Goal: Task Accomplishment & Management: Use online tool/utility

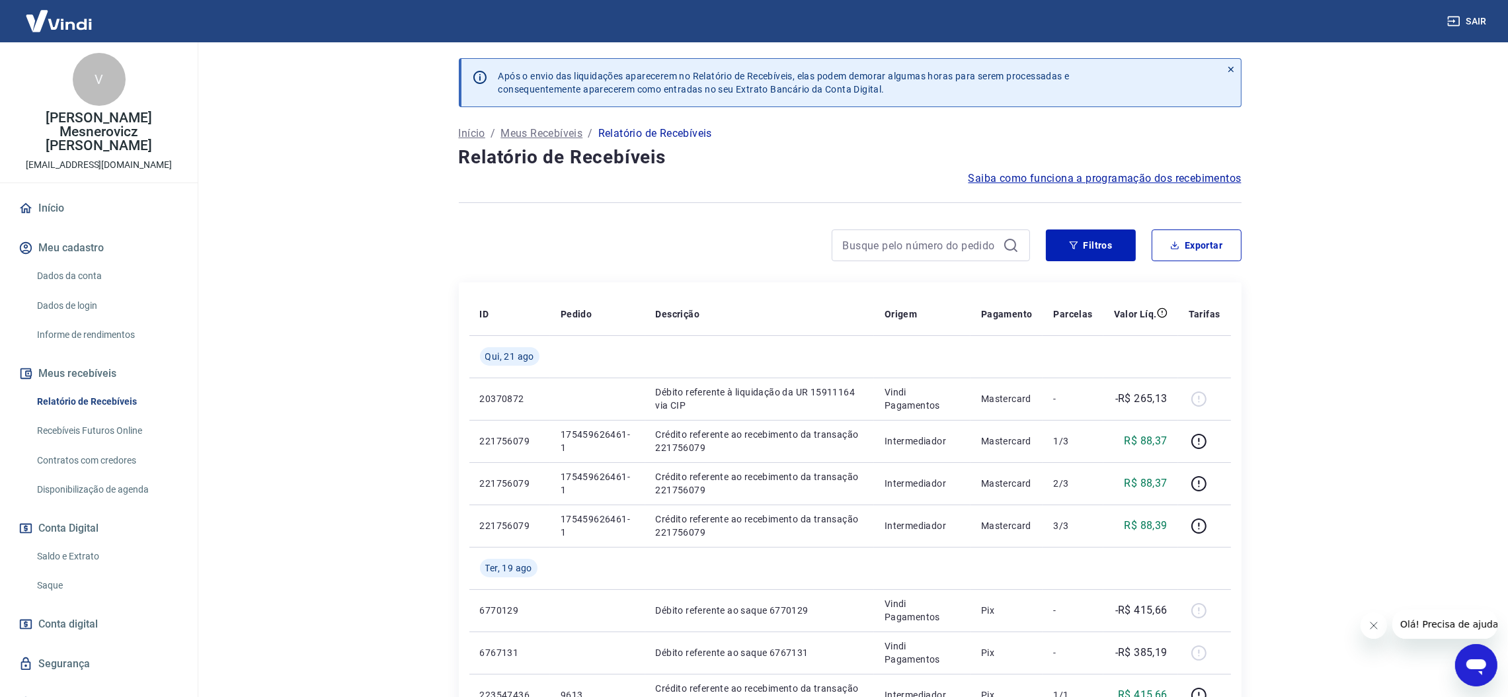
scroll to position [5, 0]
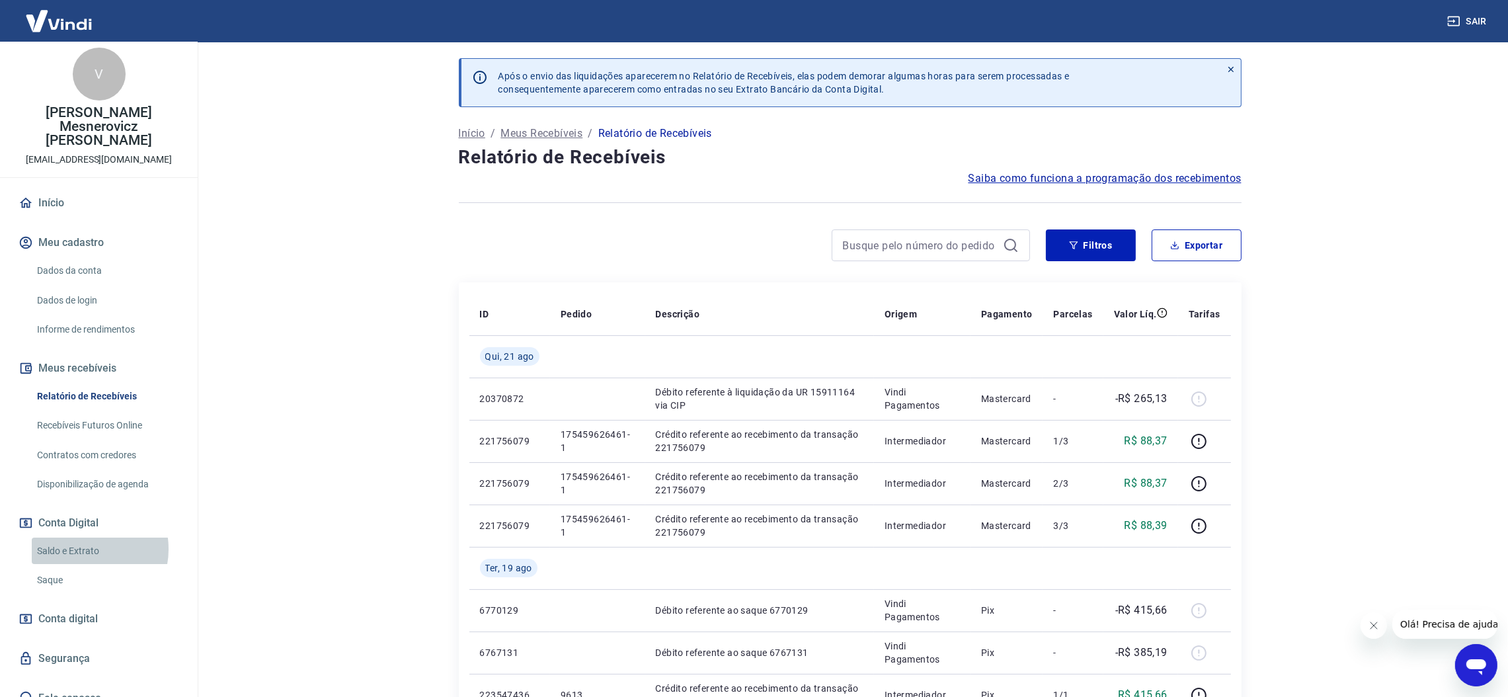
click at [86, 538] on link "Saldo e Extrato" at bounding box center [107, 551] width 150 height 27
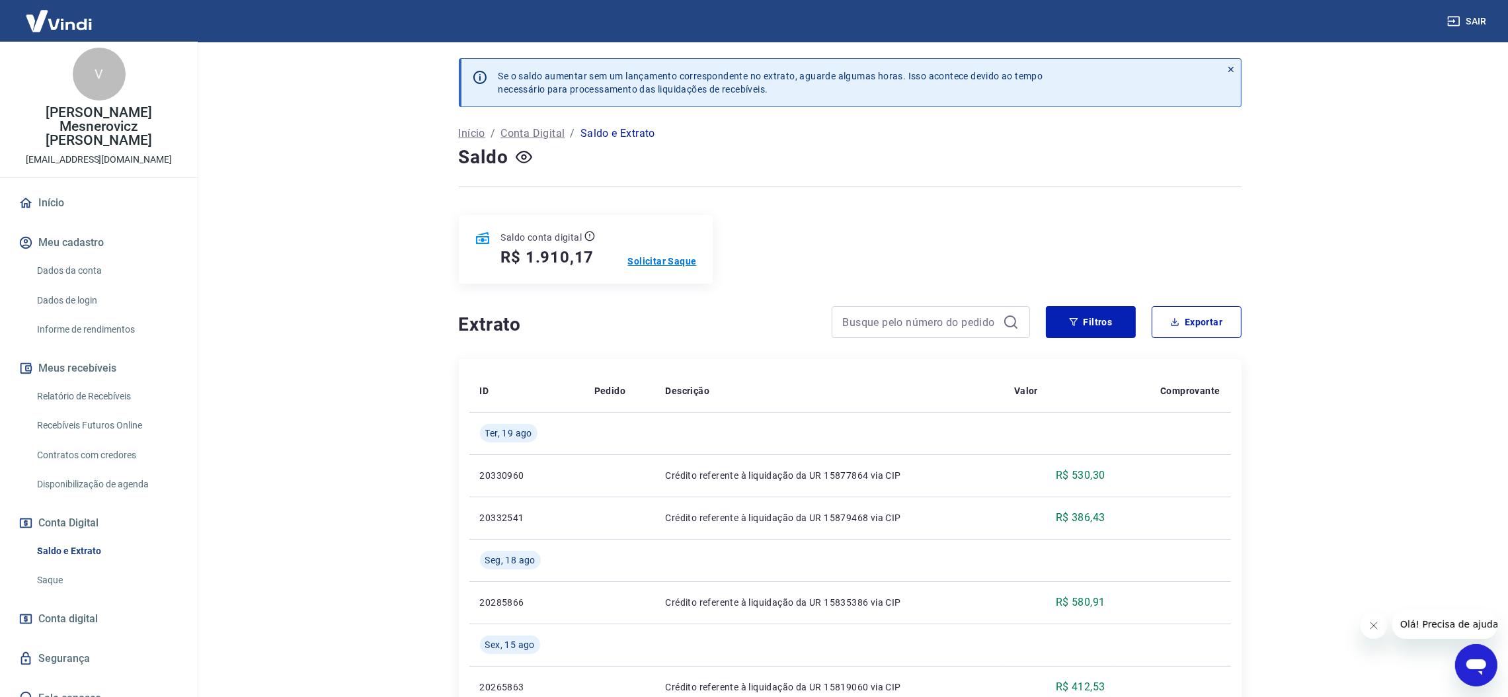
click at [653, 261] on p "Solicitar Saque" at bounding box center [662, 261] width 69 height 13
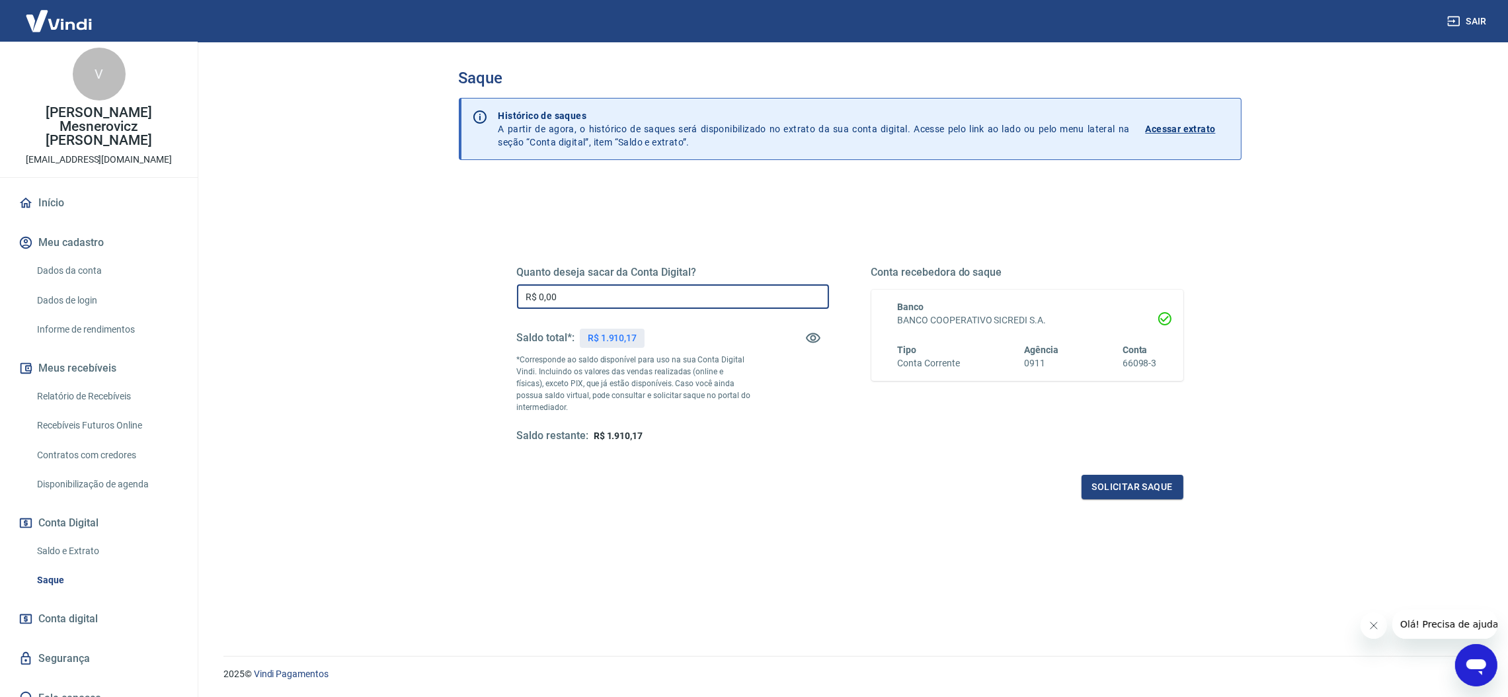
click at [608, 302] on input "R$ 0,00" at bounding box center [673, 296] width 312 height 24
type input "R$ 1.910,17"
click at [1123, 487] on button "Solicitar saque" at bounding box center [1133, 487] width 102 height 24
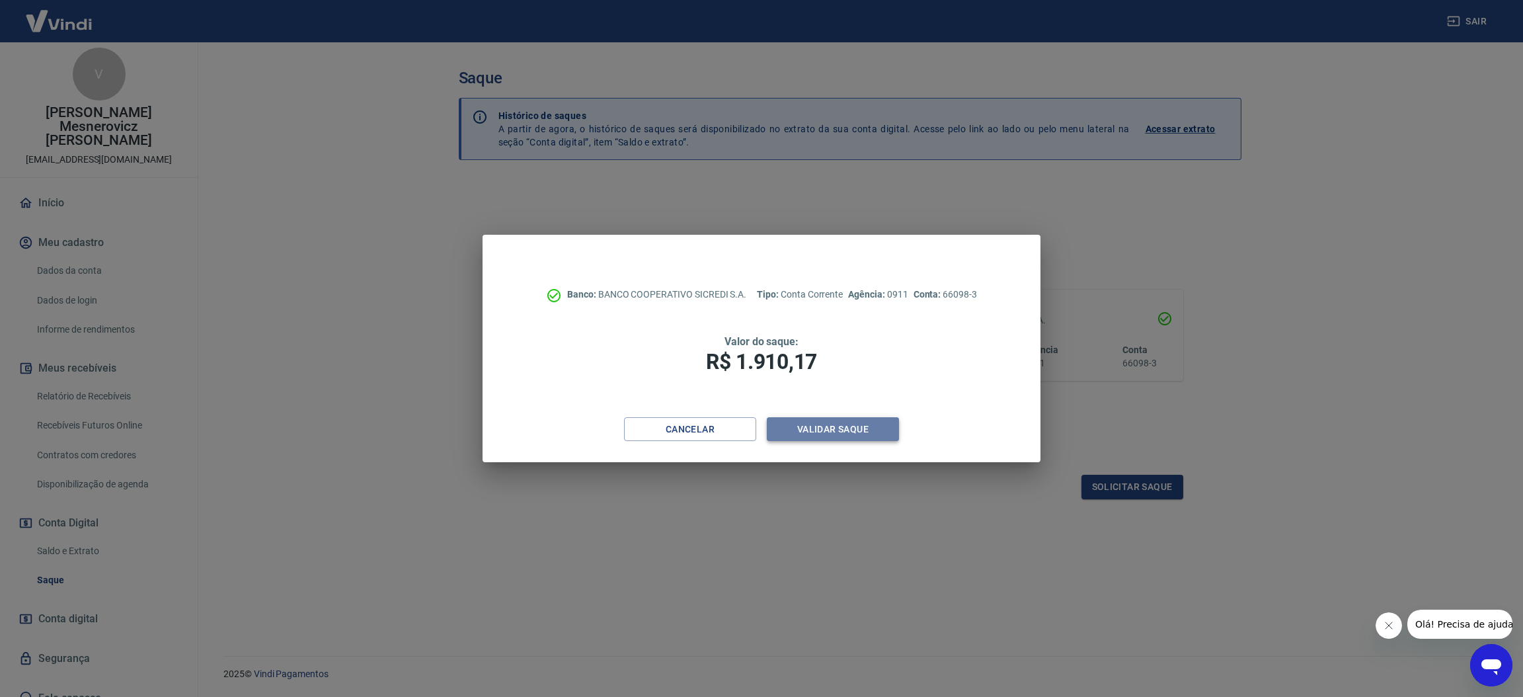
click at [866, 423] on button "Validar saque" at bounding box center [833, 429] width 132 height 24
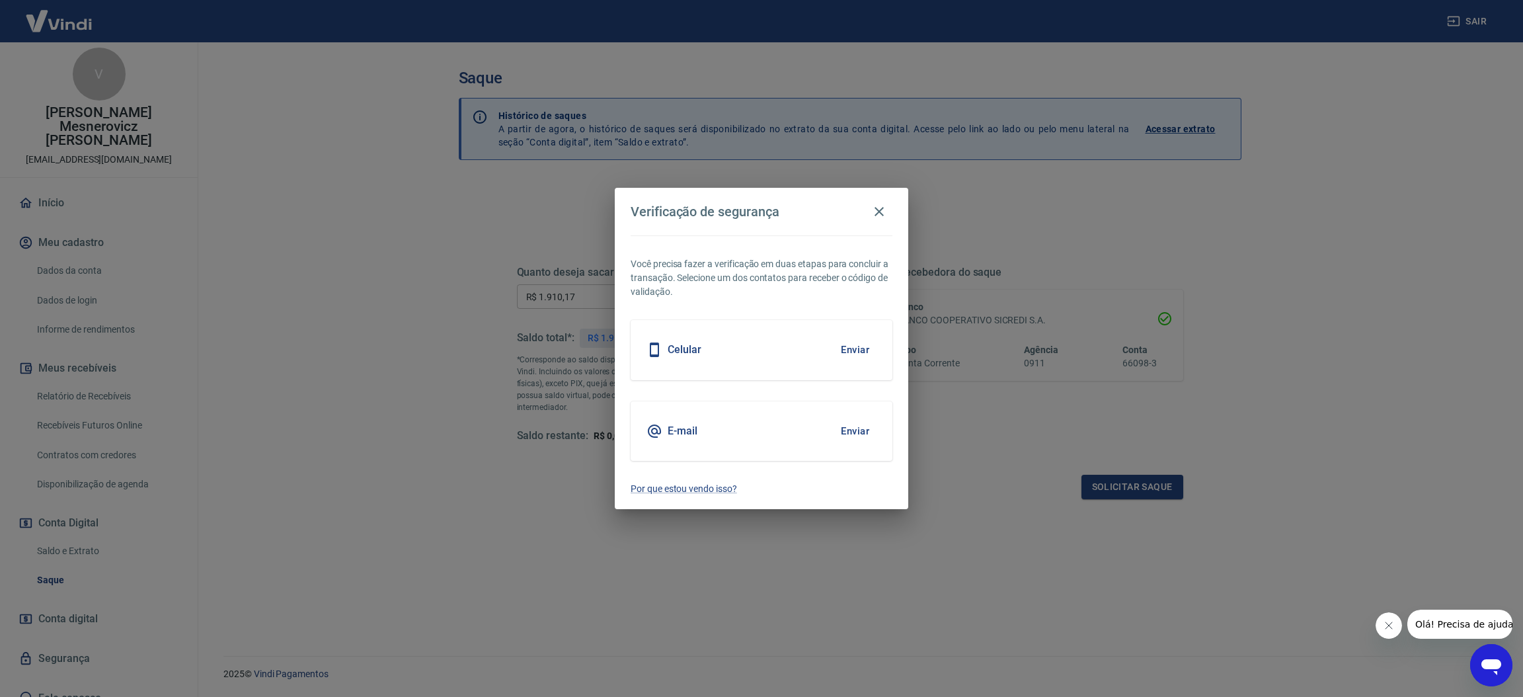
click at [854, 352] on button "Enviar" at bounding box center [855, 350] width 43 height 28
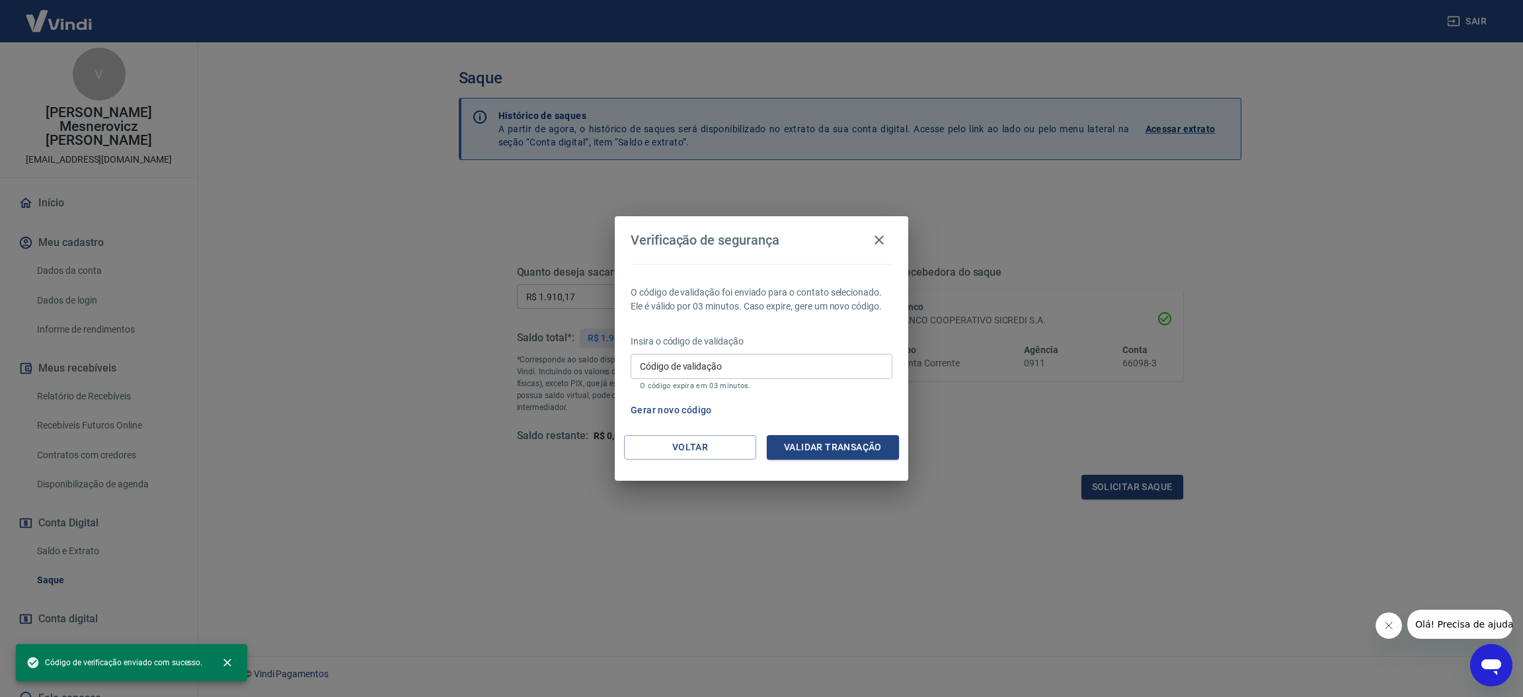
click at [737, 374] on input "Código de validação" at bounding box center [762, 366] width 262 height 24
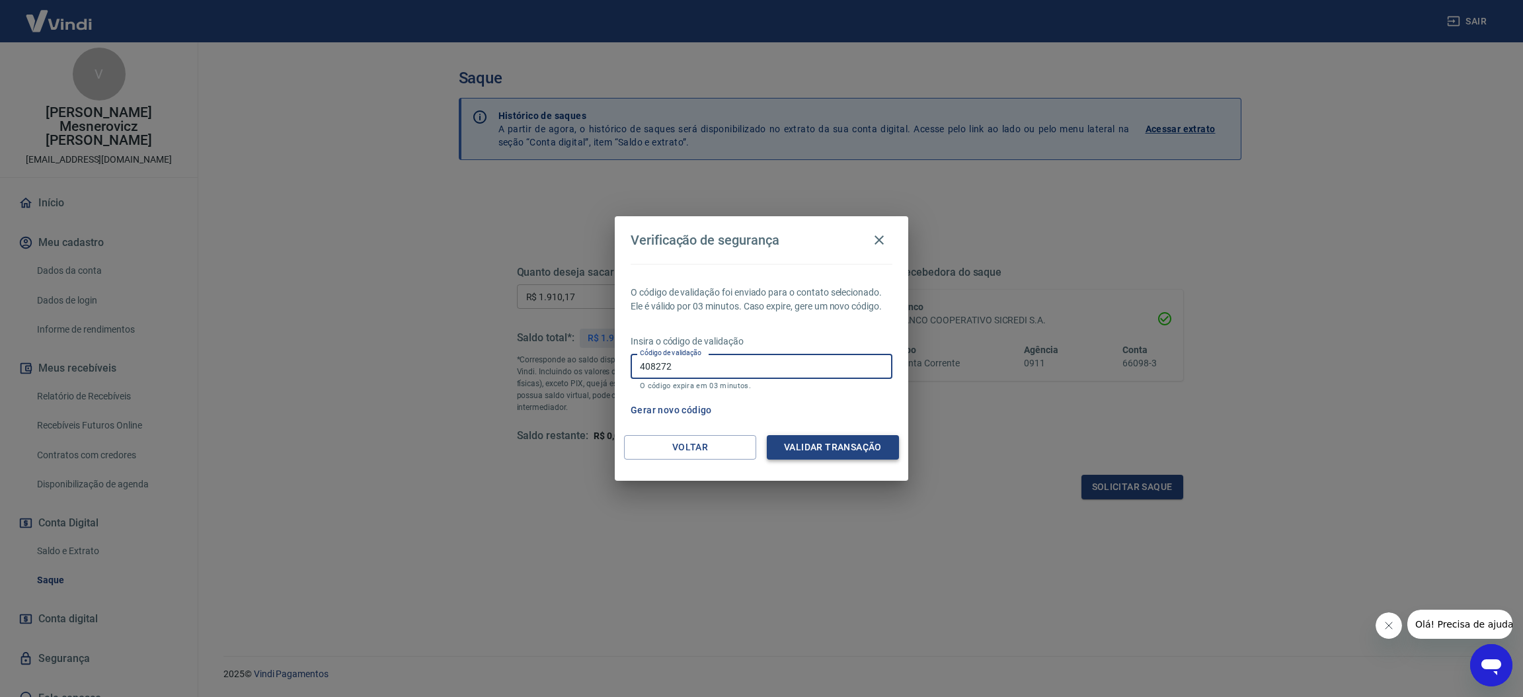
type input "408272"
click at [811, 452] on button "Validar transação" at bounding box center [833, 447] width 132 height 24
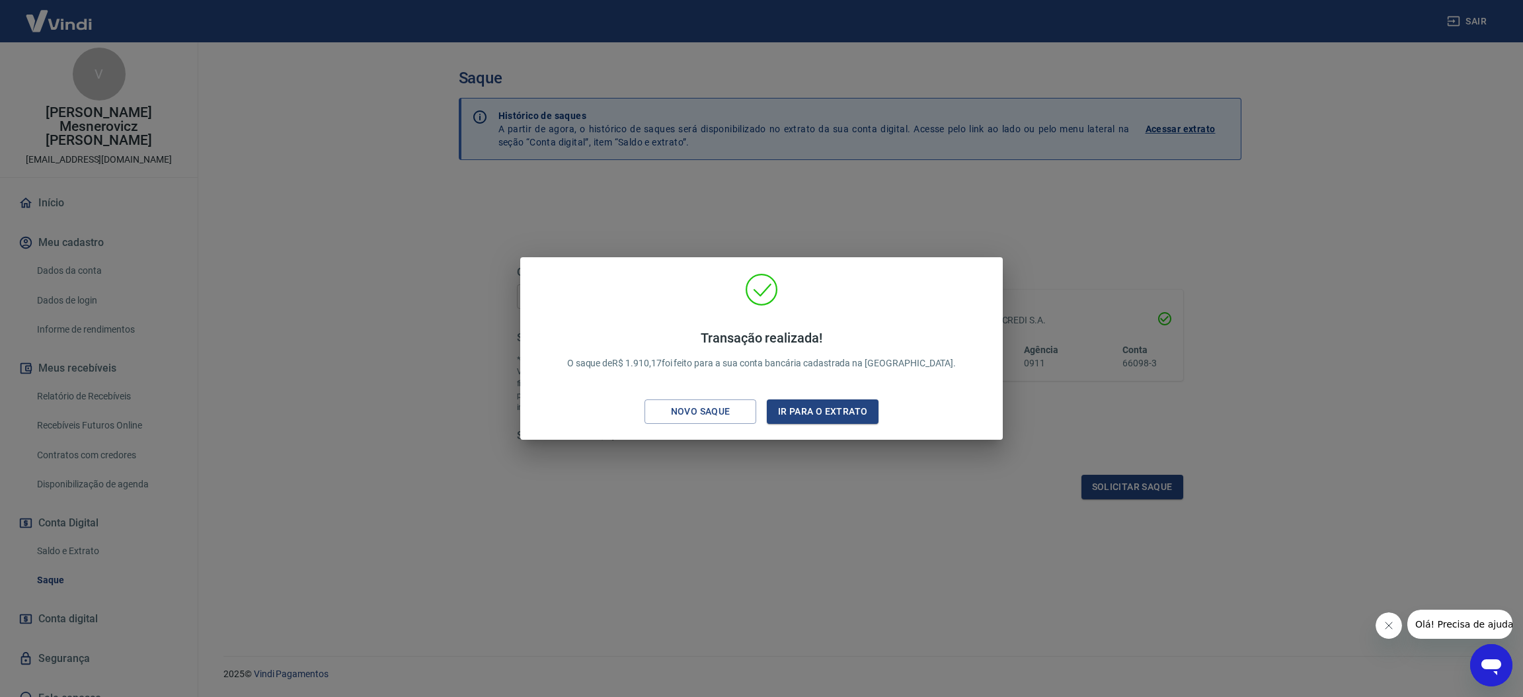
click at [547, 202] on div "Transação realizada! O saque de R$ 1.910,17 foi feito para a sua conta bancária…" at bounding box center [761, 348] width 1523 height 697
